Goal: Task Accomplishment & Management: Use online tool/utility

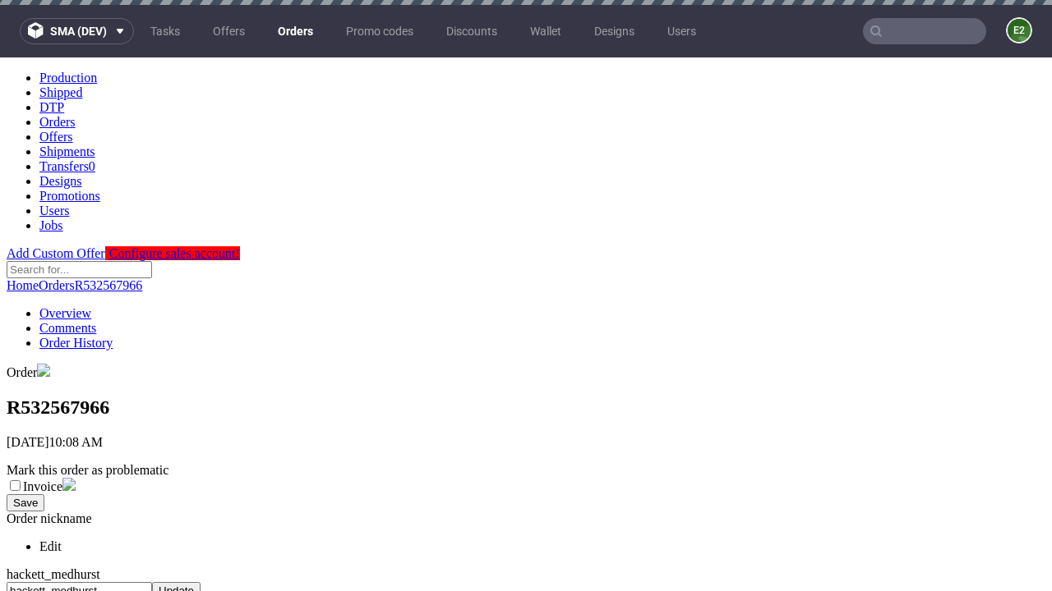
scroll to position [679, 0]
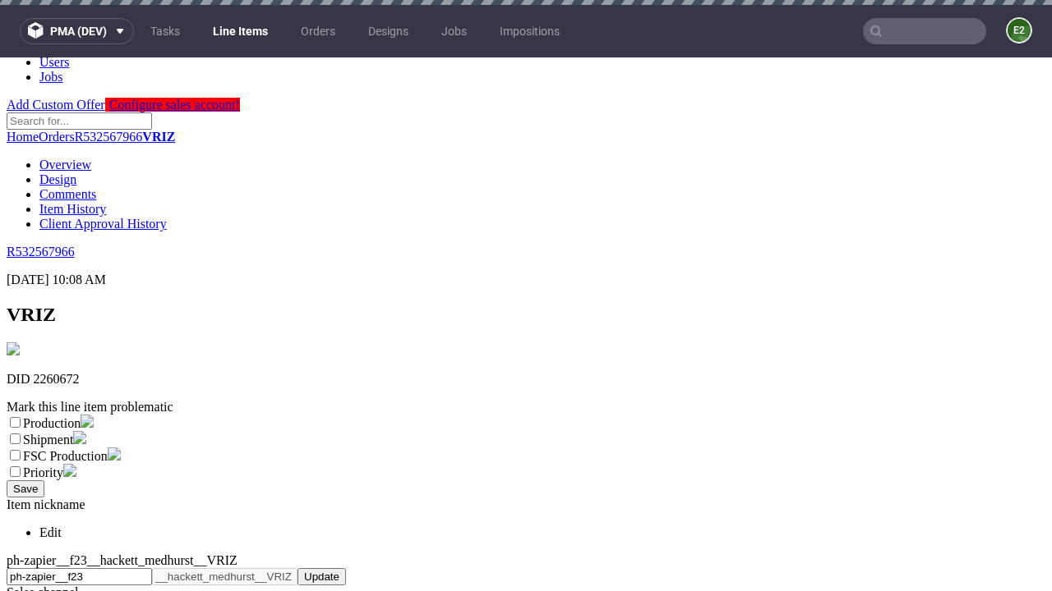
scroll to position [5, 0]
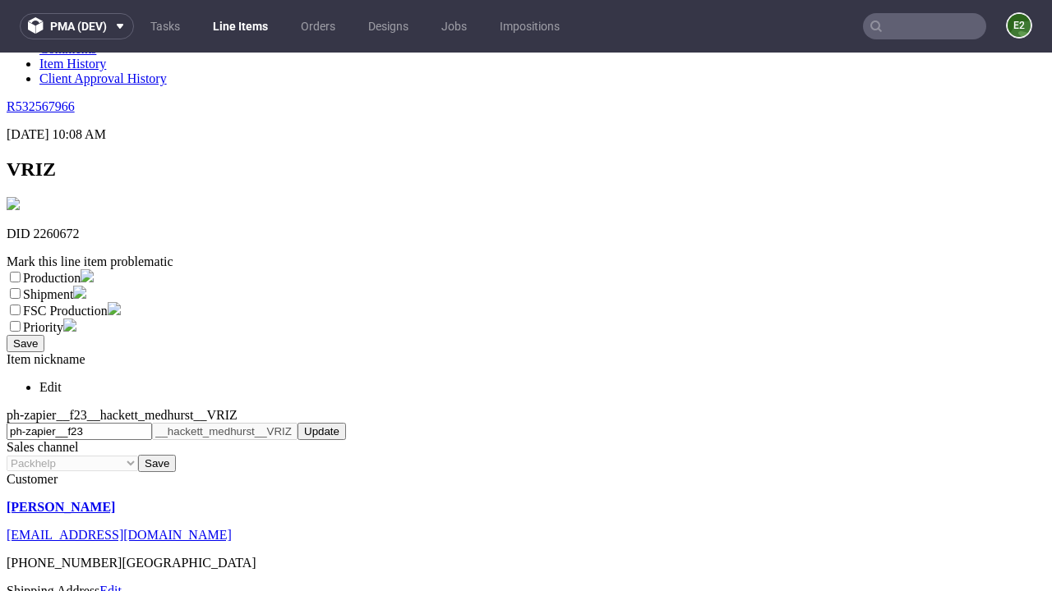
select select "dtp_ca_needed"
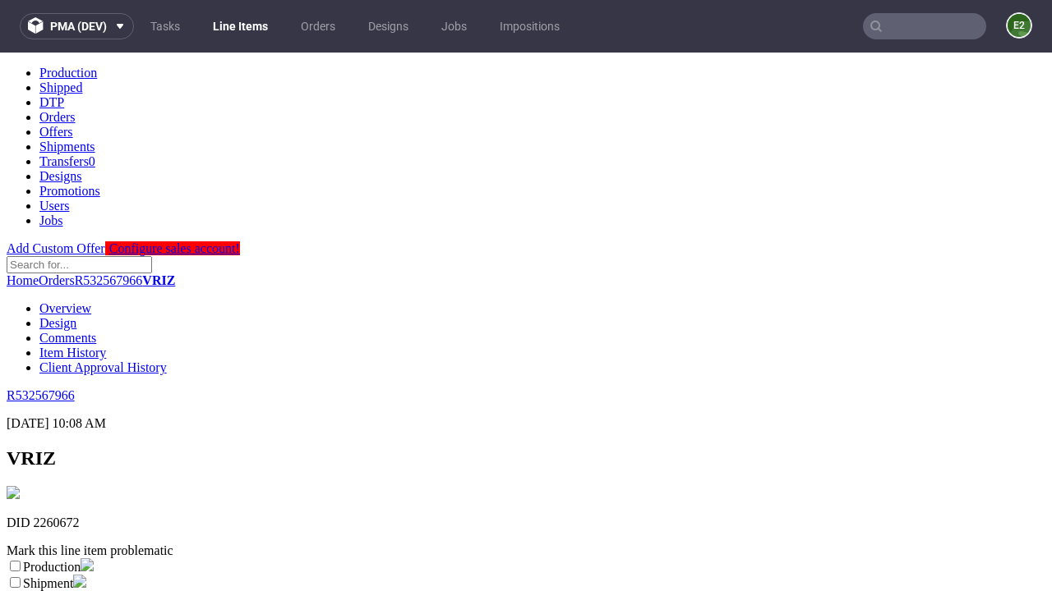
scroll to position [0, 0]
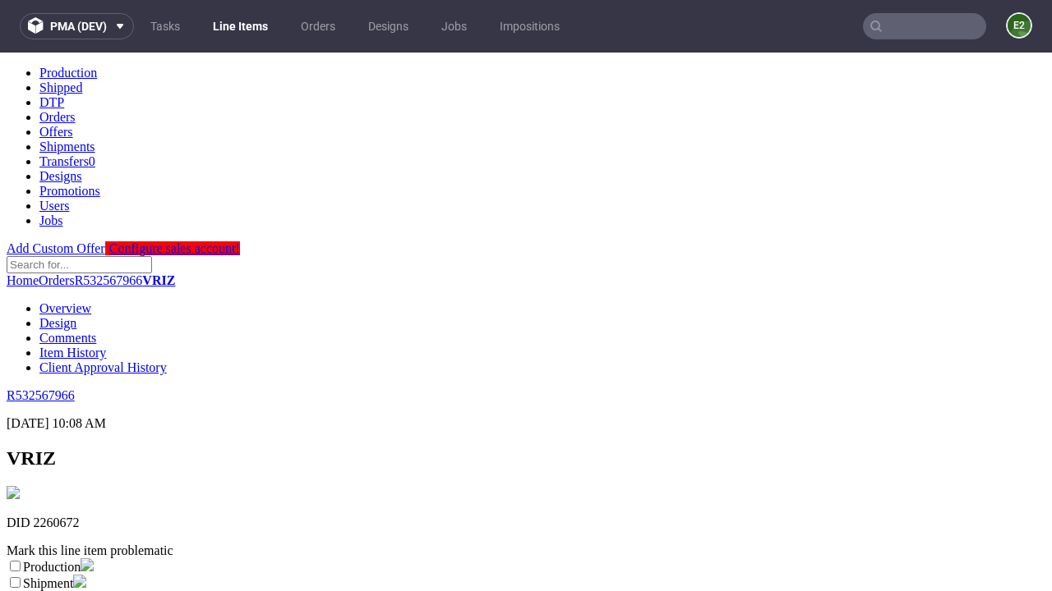
checkbox input "true"
